Goal: Task Accomplishment & Management: Manage account settings

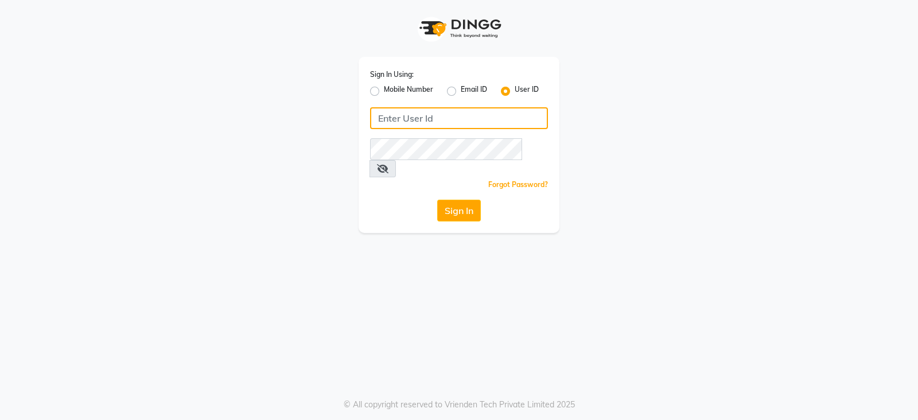
click at [428, 114] on input "Username" at bounding box center [459, 118] width 178 height 22
type input "renew"
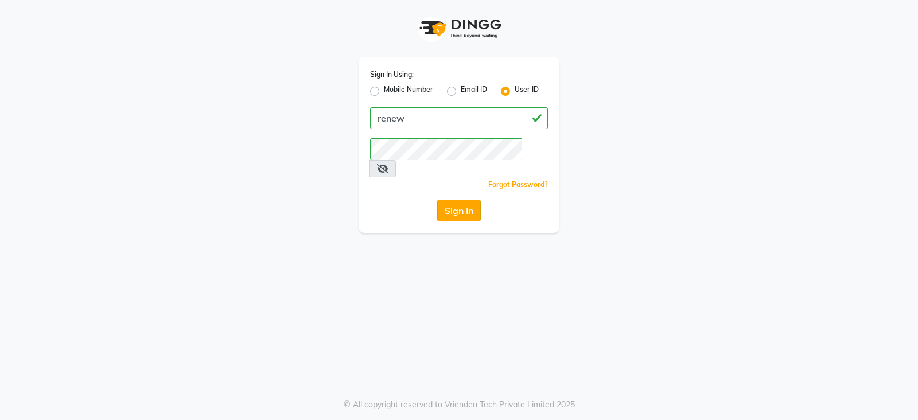
click at [456, 200] on button "Sign In" at bounding box center [459, 211] width 44 height 22
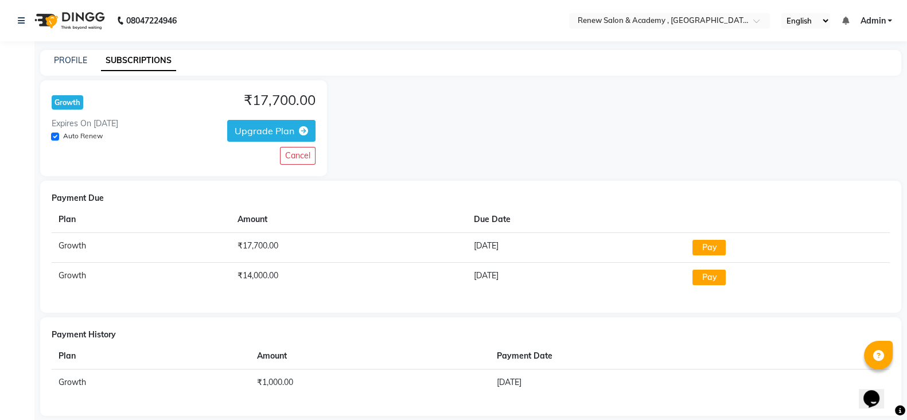
scroll to position [12, 0]
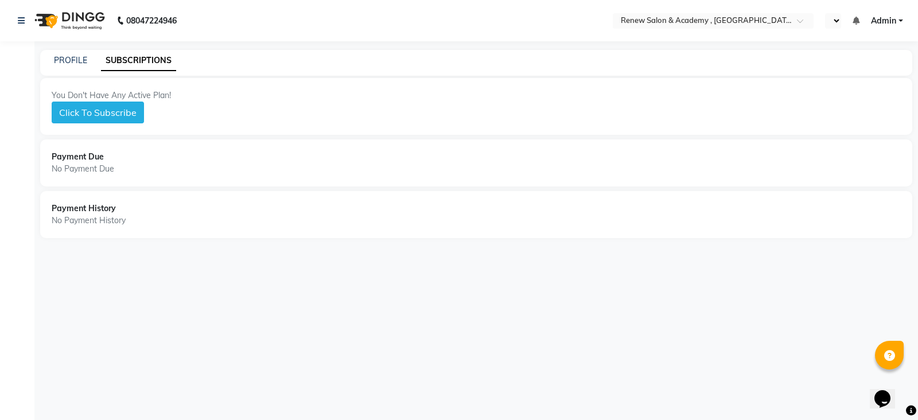
click at [419, 106] on div "You Don't Have Any Active Plan! Click To Subscribe" at bounding box center [476, 106] width 849 height 34
select select "en"
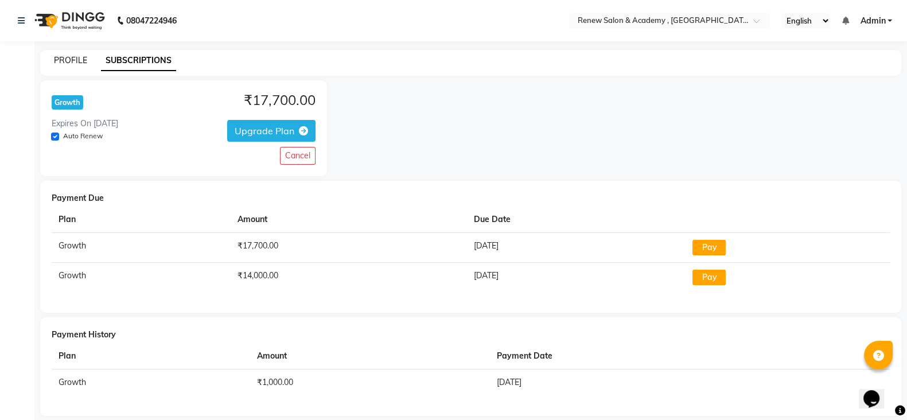
click at [70, 60] on link "PROFILE" at bounding box center [70, 60] width 33 height 10
click at [78, 60] on link "PROFILE" at bounding box center [70, 60] width 33 height 10
click at [66, 58] on link "PROFILE" at bounding box center [70, 60] width 33 height 10
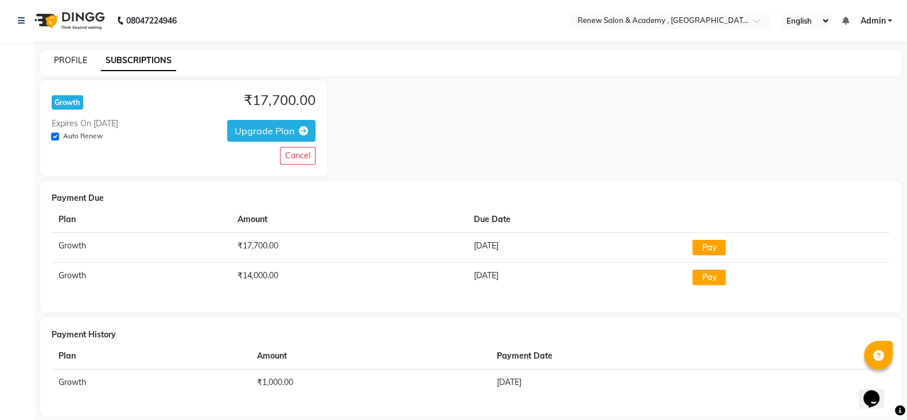
click at [66, 58] on link "PROFILE" at bounding box center [70, 60] width 33 height 10
click at [135, 59] on link "SUBSCRIPTIONS" at bounding box center [138, 60] width 75 height 21
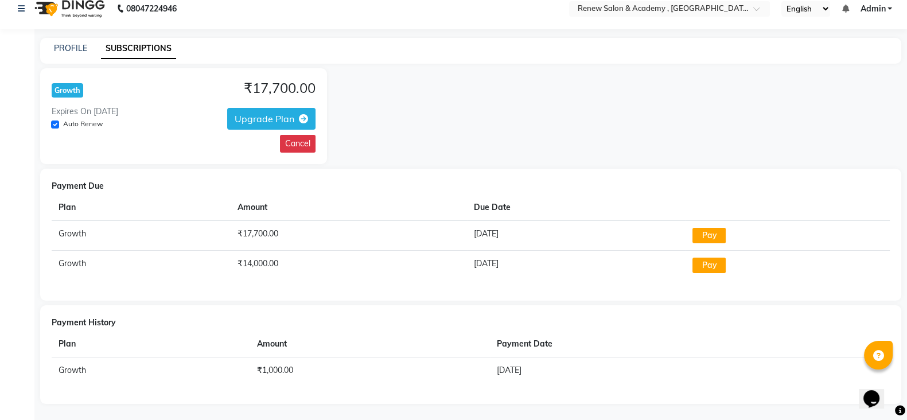
click at [301, 139] on button "Cancel" at bounding box center [298, 144] width 36 height 18
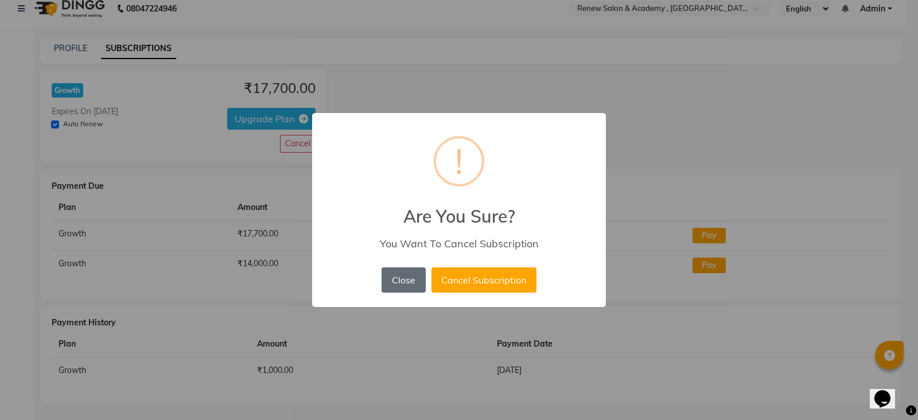
click at [409, 282] on button "Close" at bounding box center [403, 279] width 44 height 25
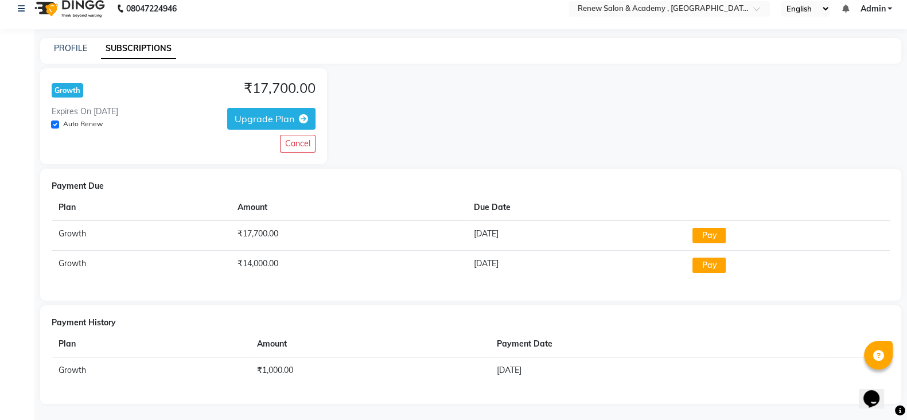
click at [52, 47] on div "PROFILE SUBSCRIPTIONS" at bounding box center [463, 48] width 847 height 12
click at [69, 44] on link "PROFILE" at bounding box center [70, 48] width 33 height 10
click at [69, 51] on link "PROFILE" at bounding box center [70, 48] width 33 height 10
